Goal: Task Accomplishment & Management: Manage account settings

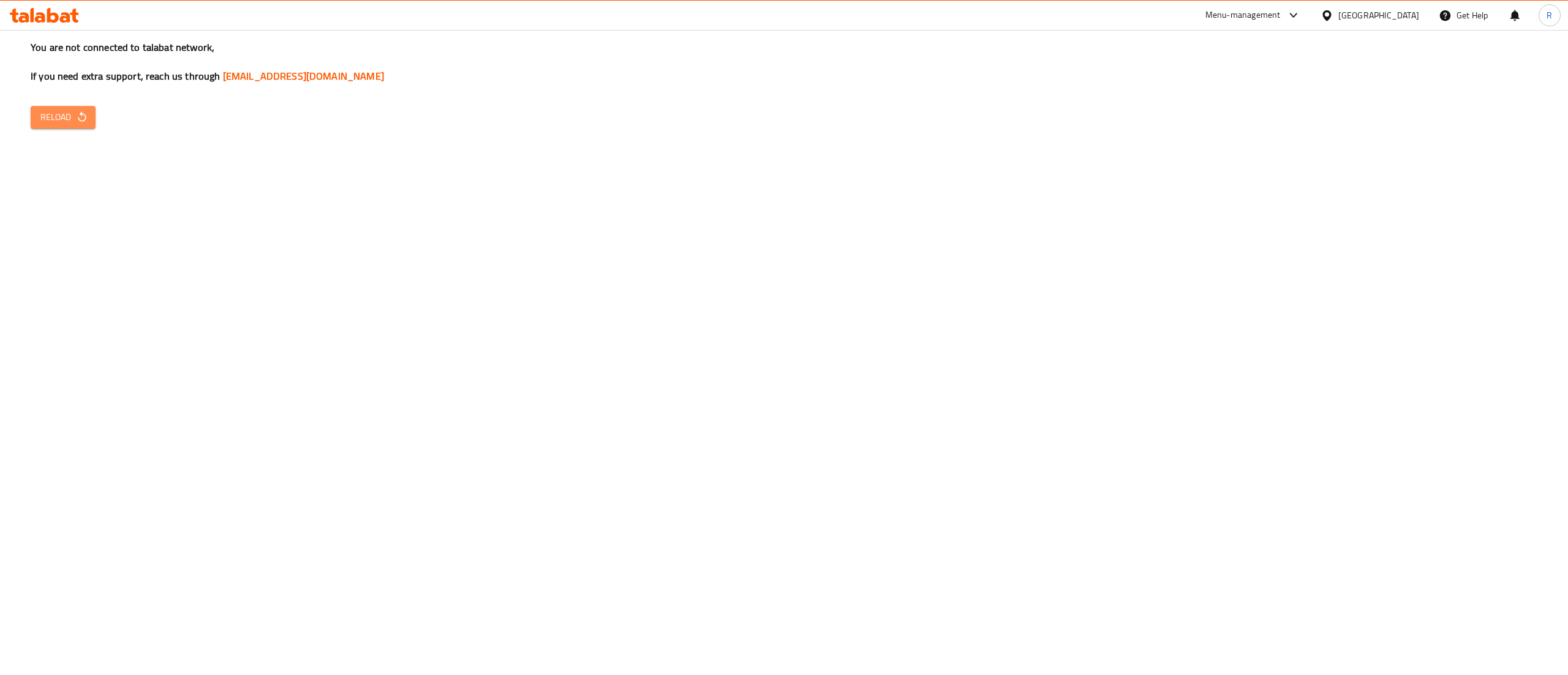
click at [74, 117] on span "Reload" at bounding box center [63, 117] width 46 height 15
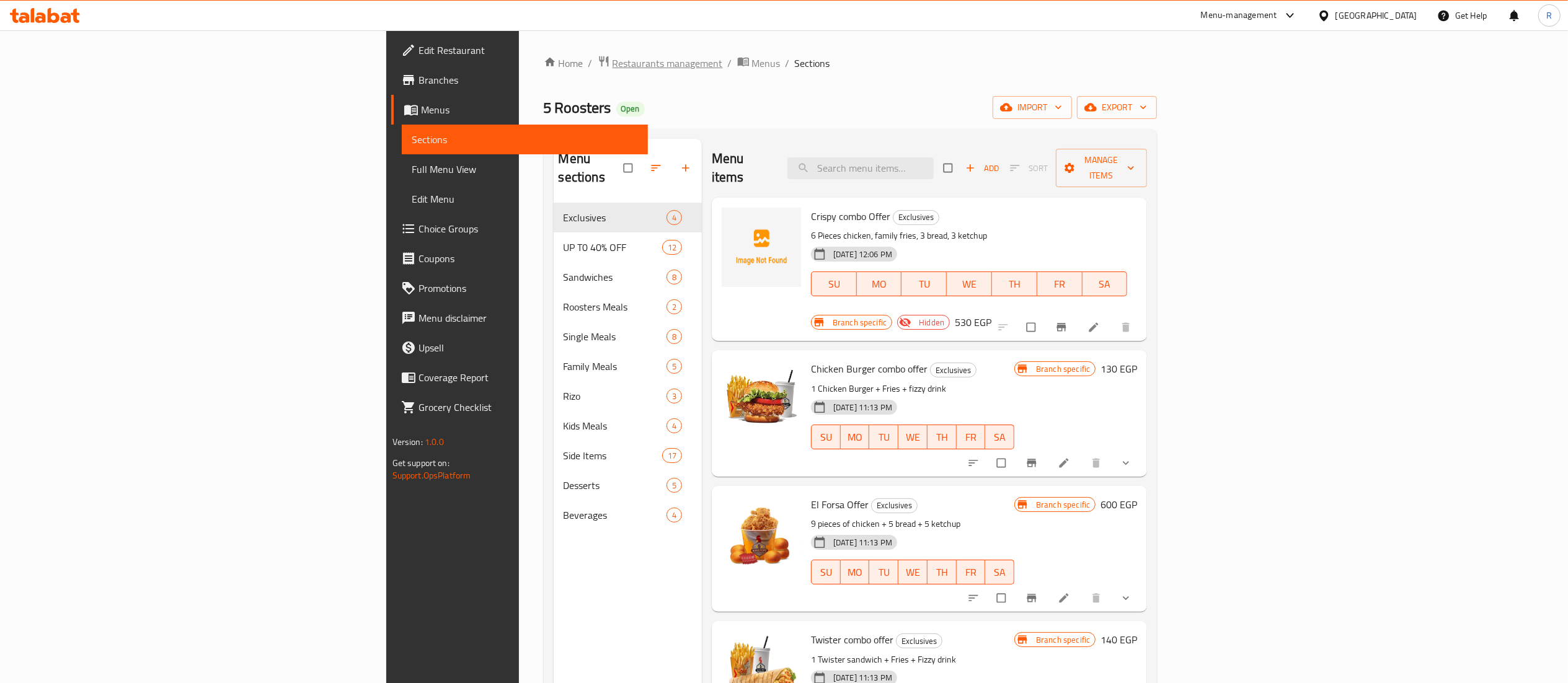
click at [612, 56] on span "Restaurants management" at bounding box center [667, 63] width 110 height 15
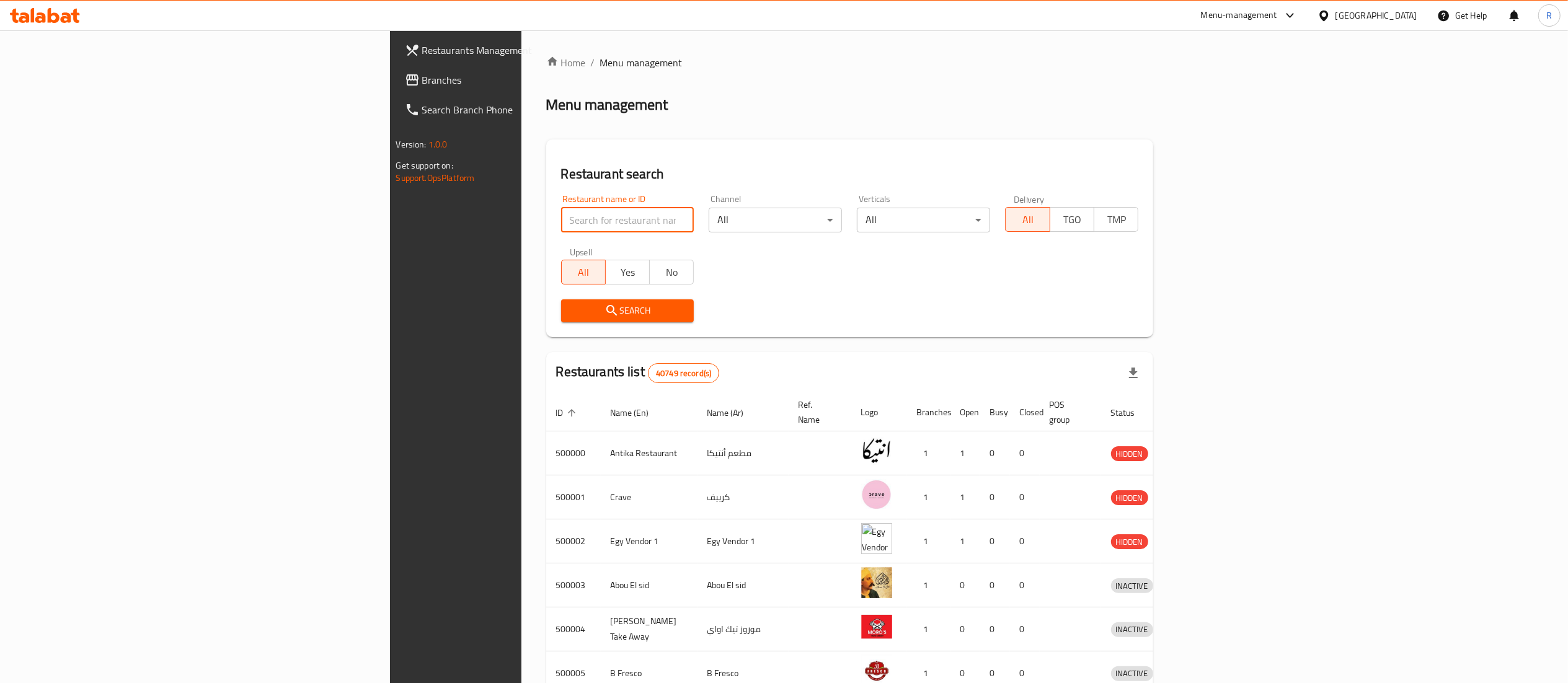
click at [561, 217] on input "search" at bounding box center [627, 220] width 133 height 25
type input "Farog abo"
click button "Search" at bounding box center [627, 311] width 133 height 23
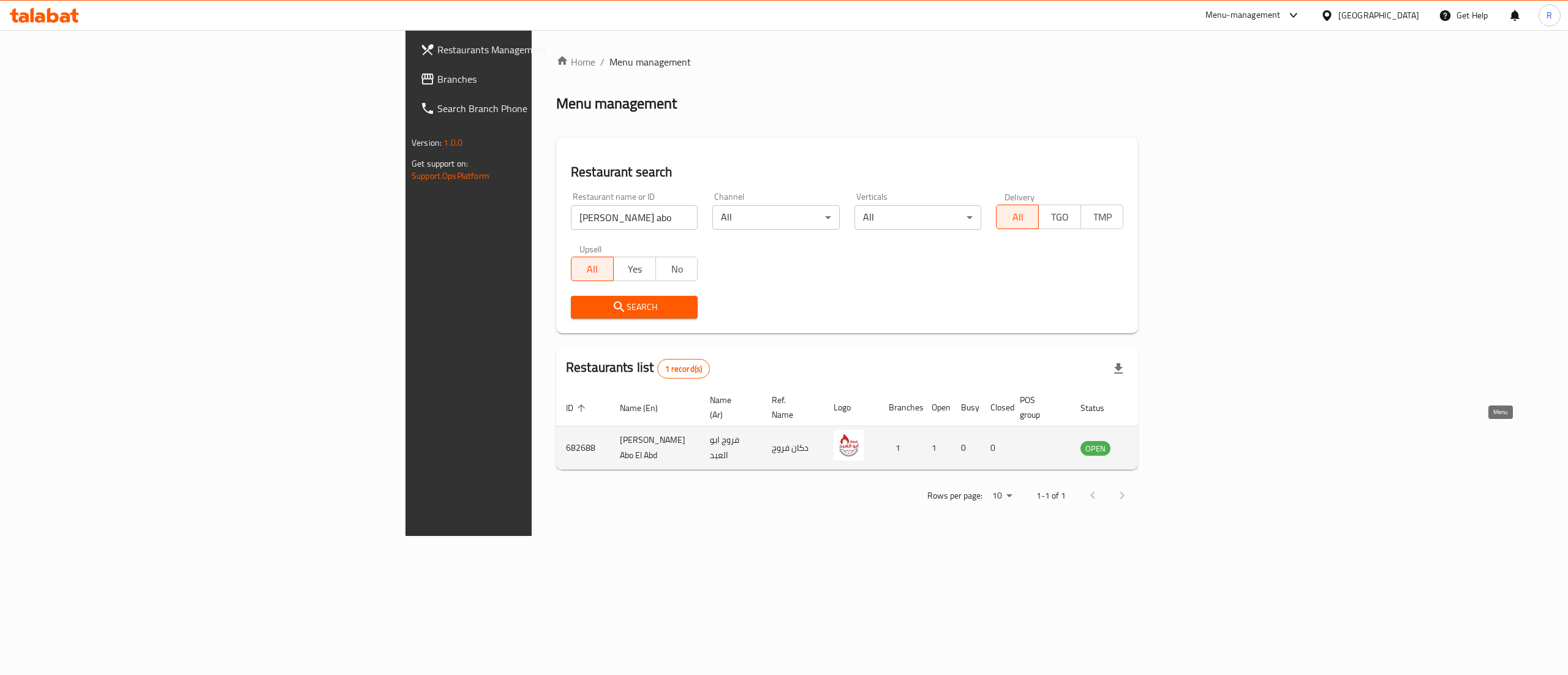
click at [1159, 440] on icon "enhanced table" at bounding box center [1152, 448] width 15 height 15
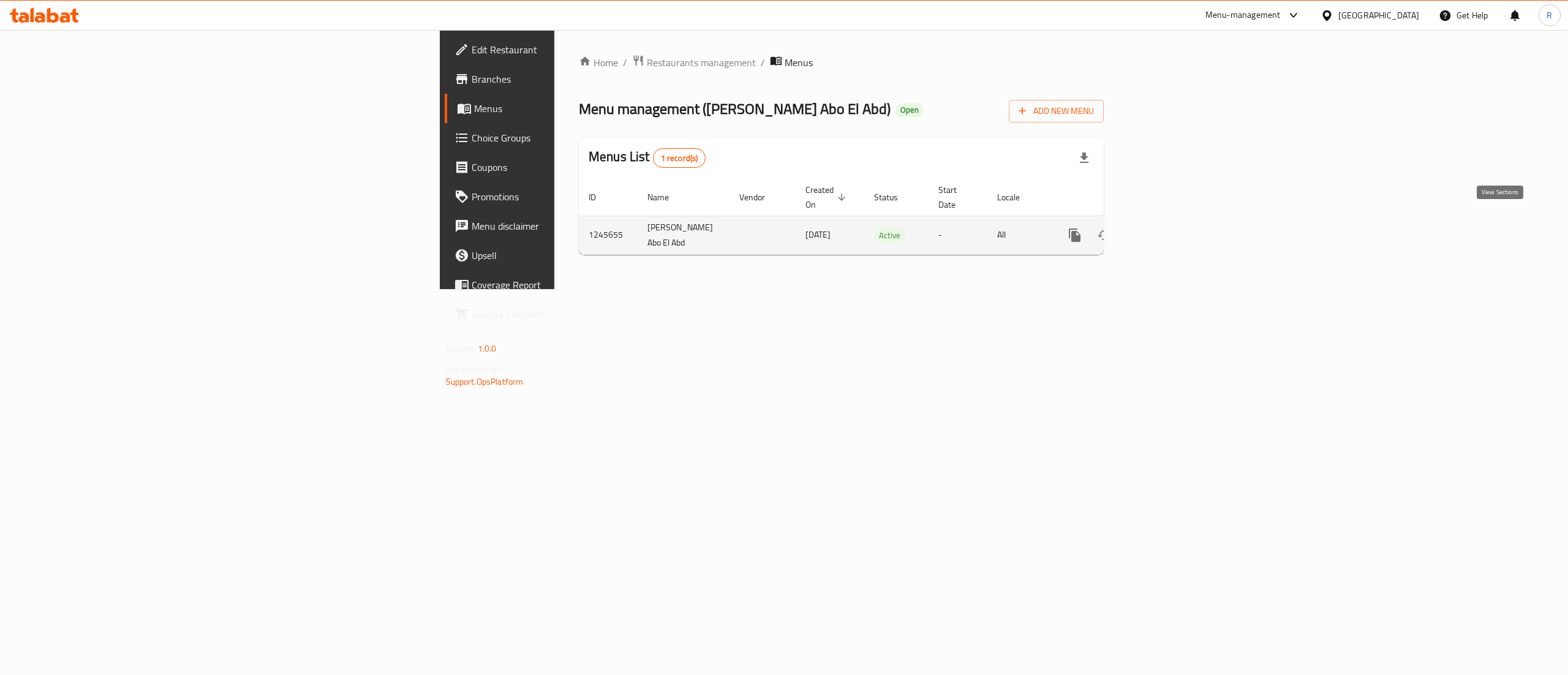
click at [1178, 230] on link "enhanced table" at bounding box center [1163, 235] width 29 height 29
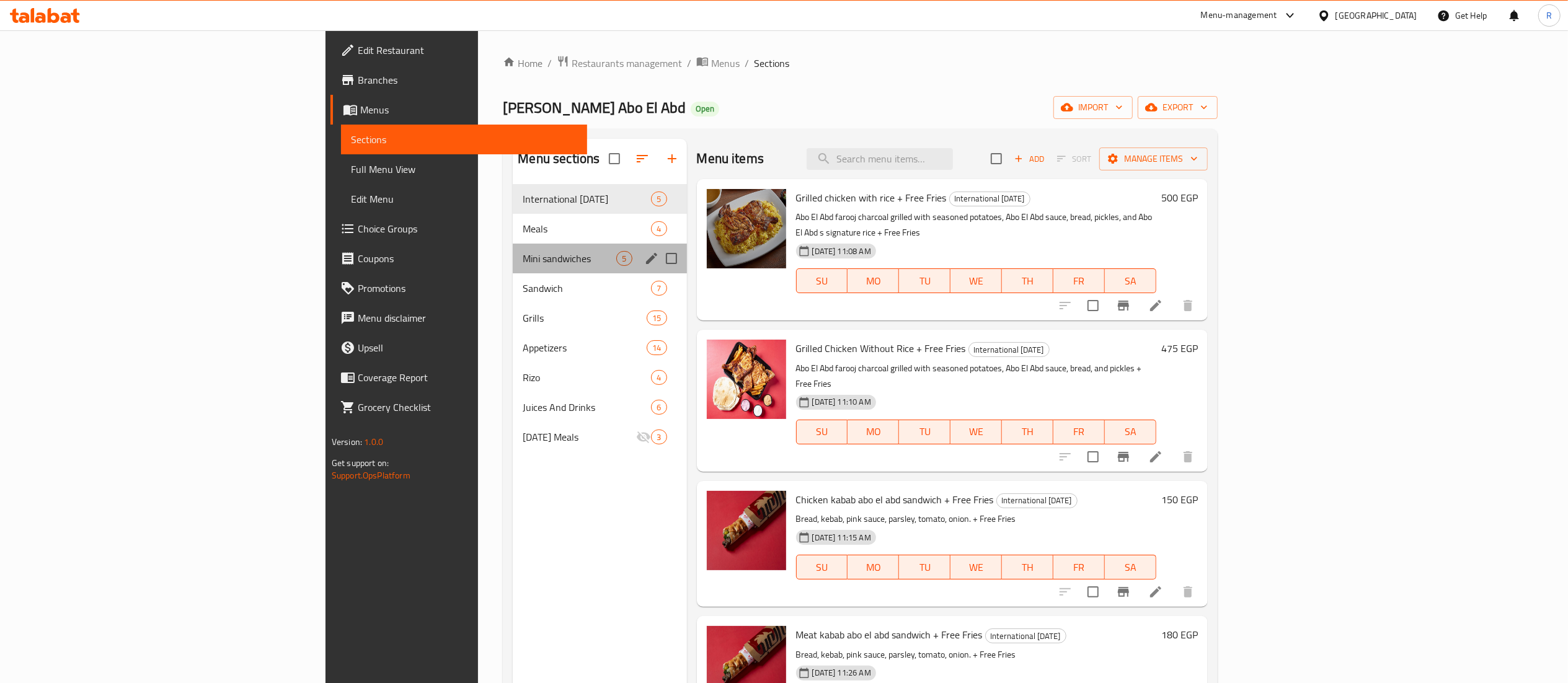
click at [513, 271] on div "Mini sandwiches 5" at bounding box center [599, 259] width 173 height 30
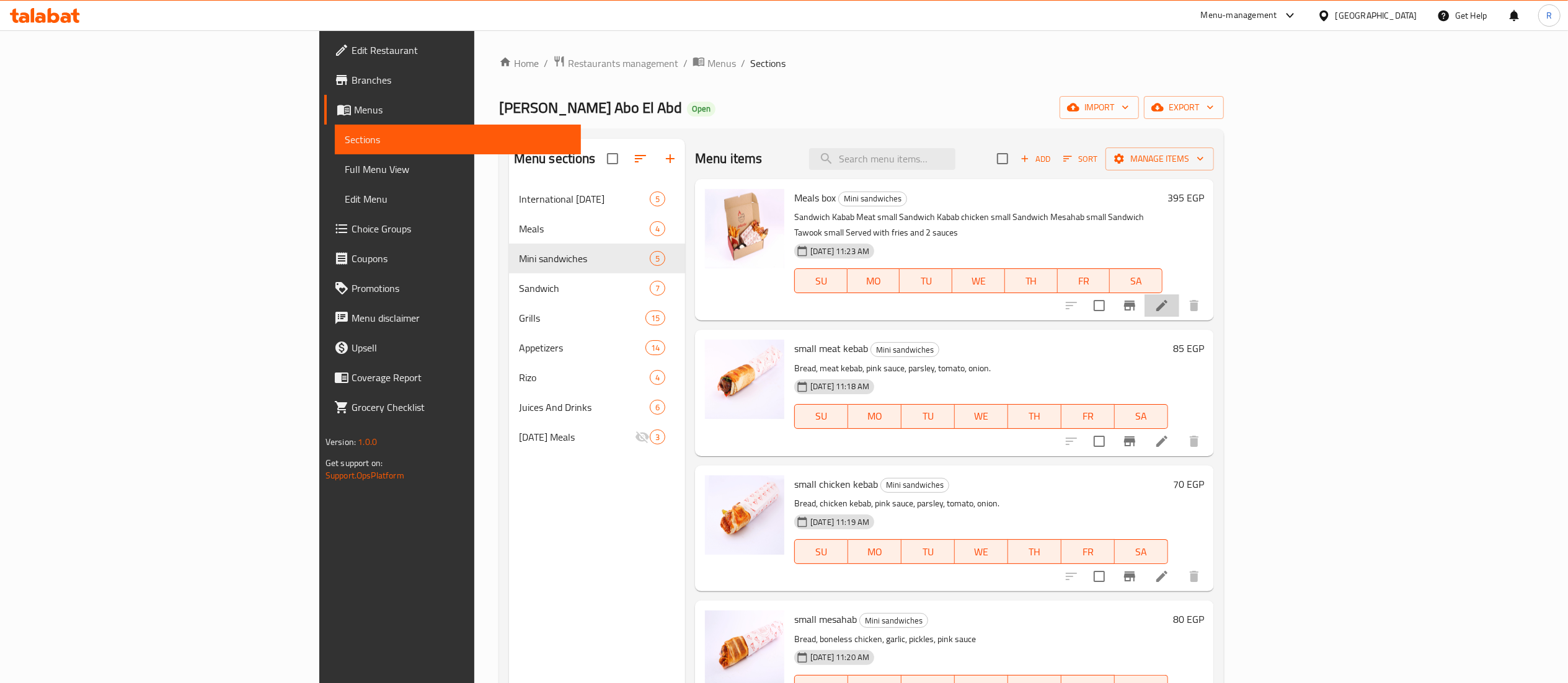
click at [1179, 294] on li at bounding box center [1161, 305] width 35 height 22
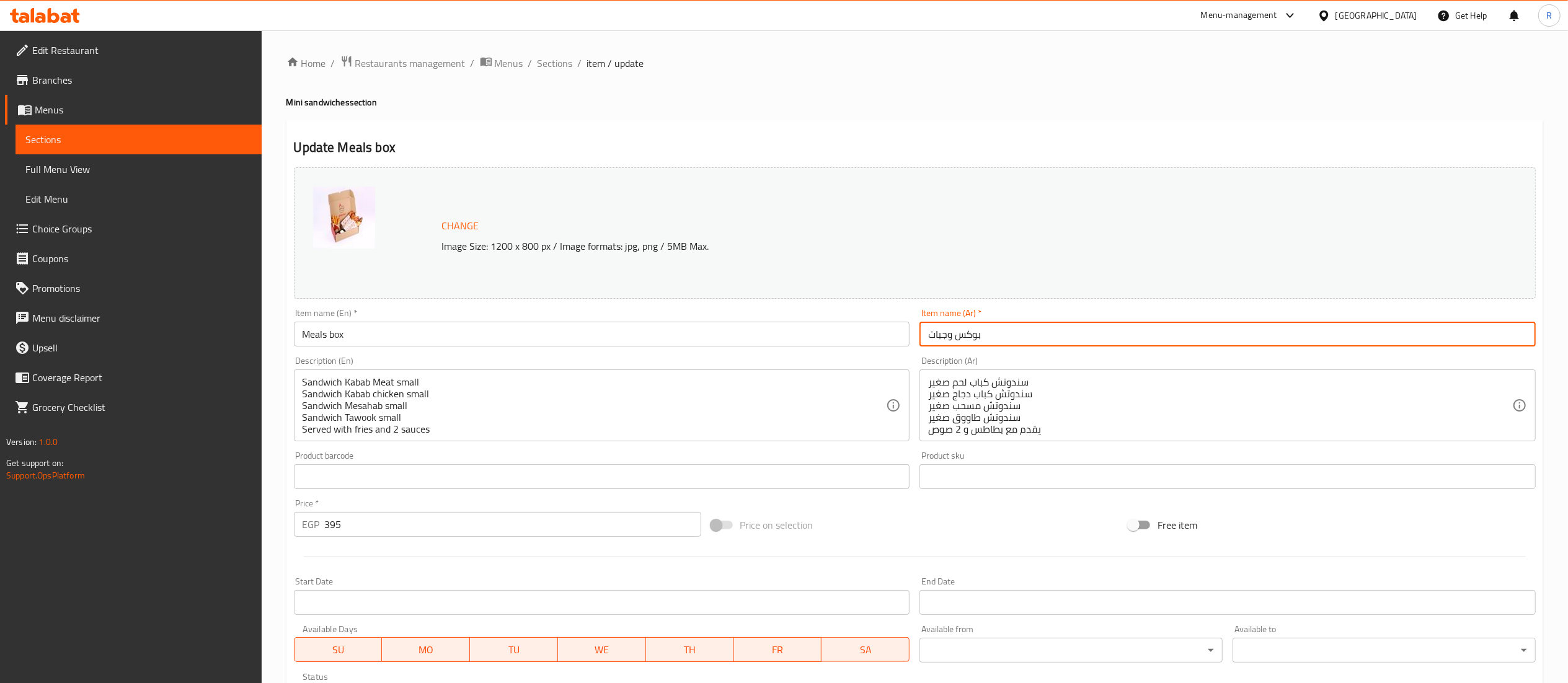
click at [965, 326] on input "بوكس وجبات" at bounding box center [1227, 334] width 616 height 25
